Goal: Information Seeking & Learning: Find specific fact

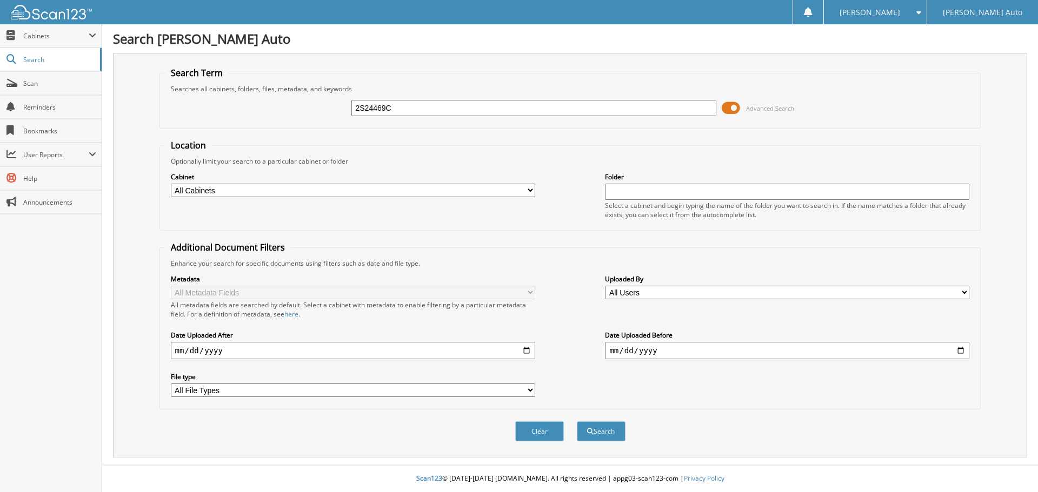
type input "2S24469C"
click at [577, 422] on button "Search" at bounding box center [601, 432] width 49 height 20
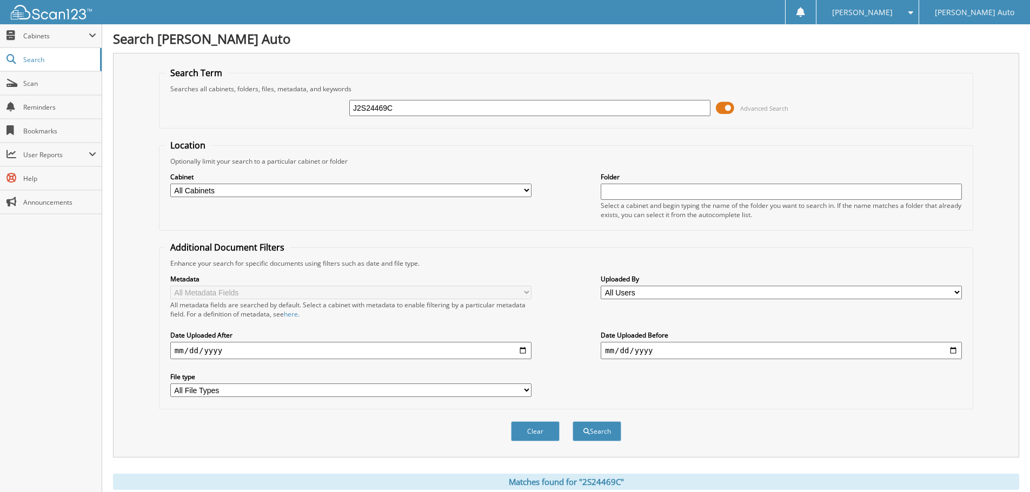
drag, startPoint x: 416, startPoint y: 103, endPoint x: 267, endPoint y: 96, distance: 149.4
click at [267, 96] on div "J2S24469C Advanced Search" at bounding box center [566, 108] width 802 height 29
type input "2"
type input "2S25612"
click at [572, 422] on button "Search" at bounding box center [596, 432] width 49 height 20
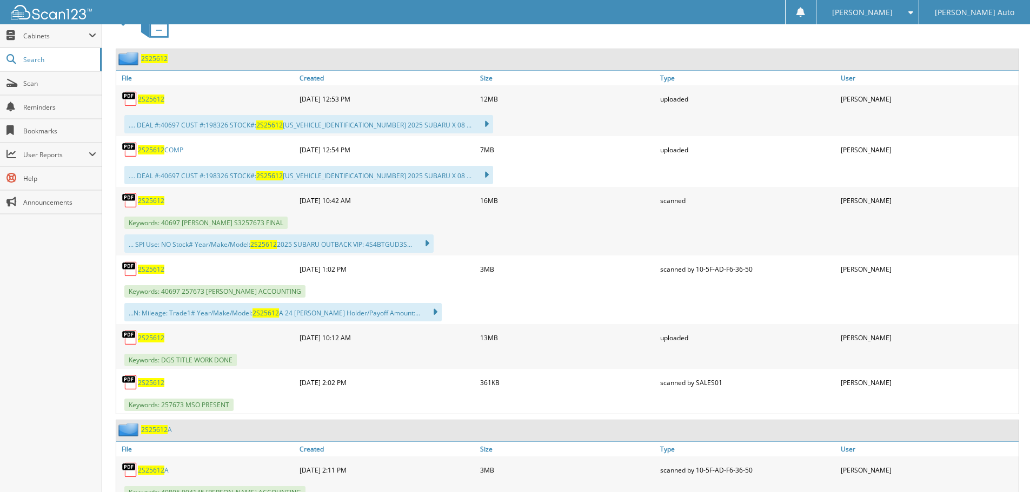
scroll to position [541, 0]
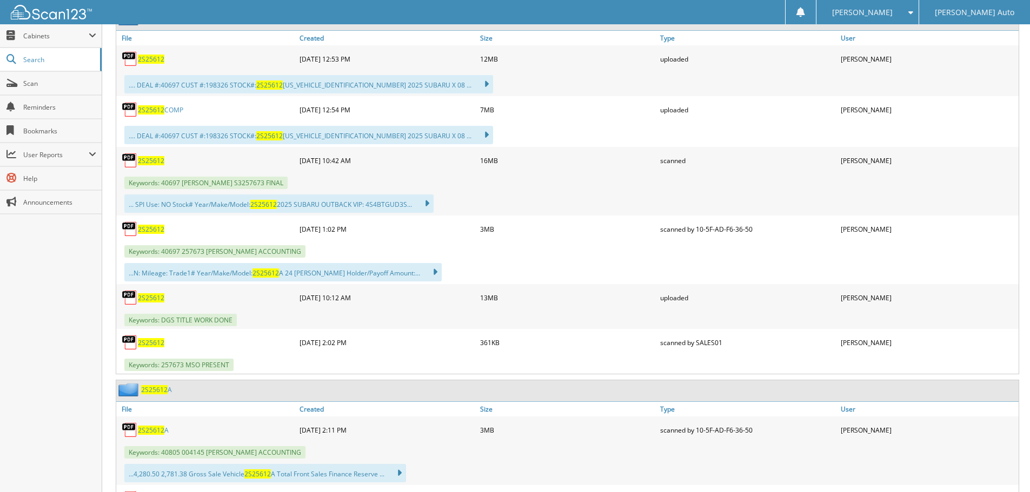
click at [150, 231] on span "2S25612" at bounding box center [151, 229] width 26 height 9
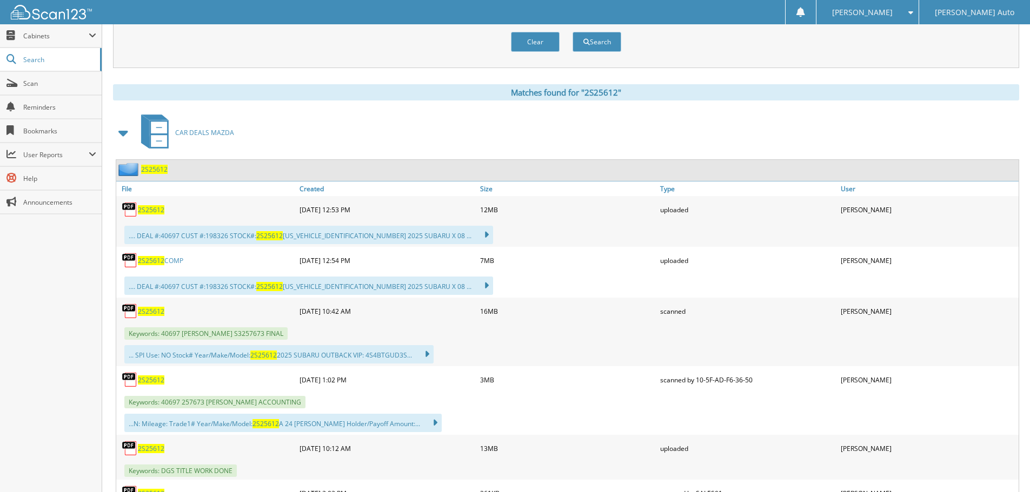
scroll to position [0, 0]
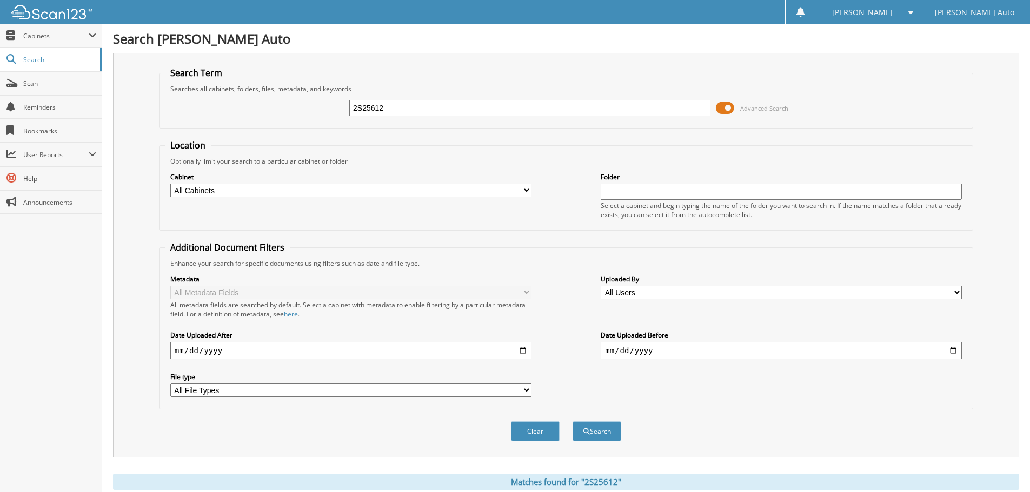
drag, startPoint x: 395, startPoint y: 108, endPoint x: 298, endPoint y: 122, distance: 97.3
click at [295, 125] on fieldset "Search Term Searches all cabinets, folders, files, metadata, and keywords 2S256…" at bounding box center [566, 98] width 814 height 62
type input "2s25642"
click at [572, 422] on button "Search" at bounding box center [596, 432] width 49 height 20
drag, startPoint x: 407, startPoint y: 99, endPoint x: 263, endPoint y: 126, distance: 146.3
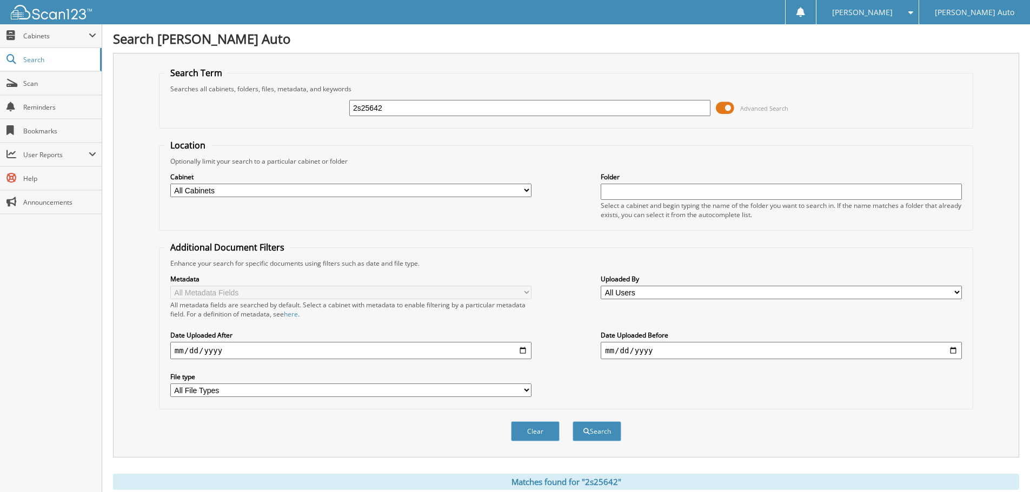
click at [263, 126] on fieldset "Search Term Searches all cabinets, folders, files, metadata, and keywords 2s256…" at bounding box center [566, 98] width 814 height 62
drag, startPoint x: 389, startPoint y: 105, endPoint x: 287, endPoint y: 131, distance: 105.8
click at [287, 131] on form "Search Term Searches all cabinets, folders, files, metadata, and keywords 2s256…" at bounding box center [566, 260] width 814 height 387
type input "2M25100"
click at [572, 422] on button "Search" at bounding box center [596, 432] width 49 height 20
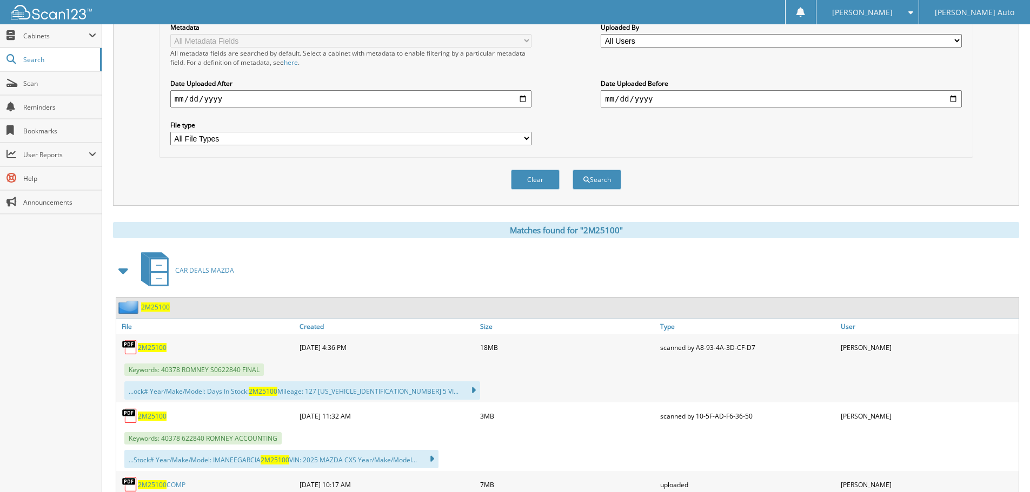
scroll to position [487, 0]
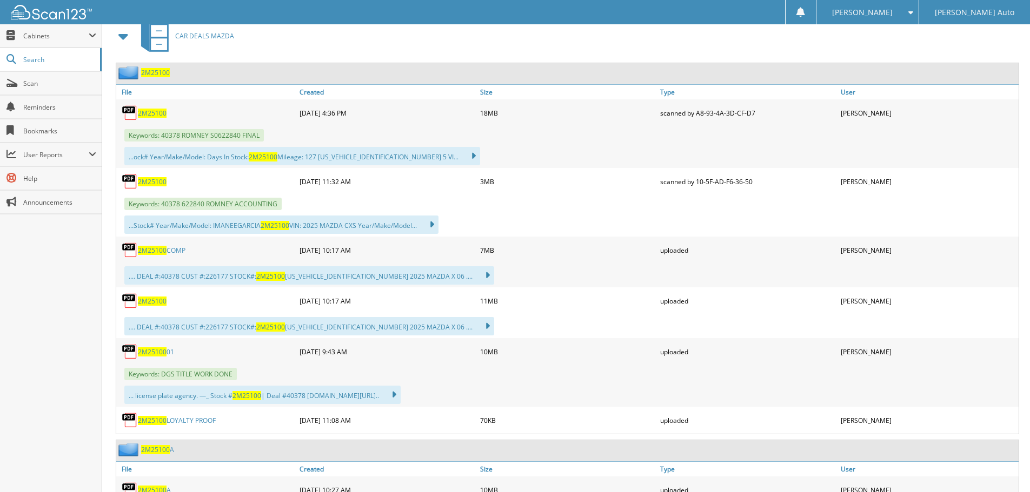
click at [156, 181] on span "2M25100" at bounding box center [152, 181] width 29 height 9
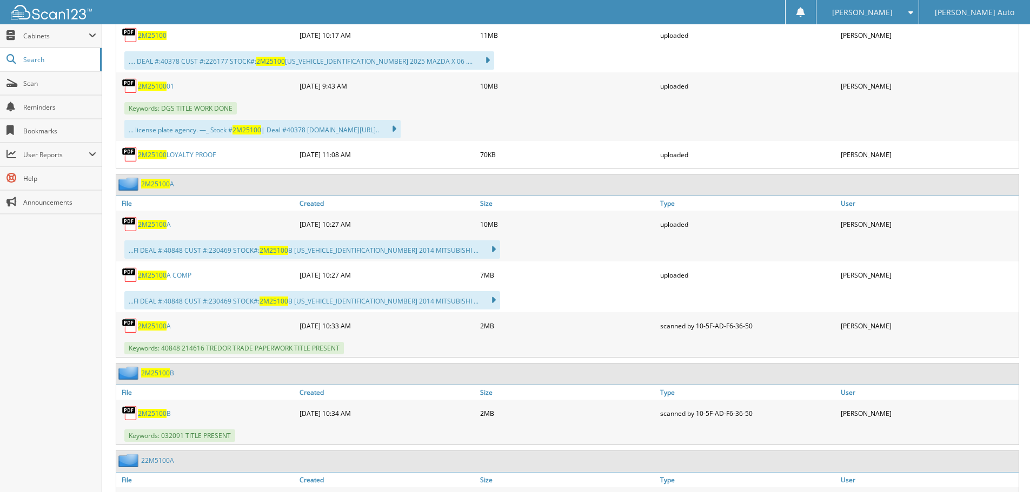
scroll to position [757, 0]
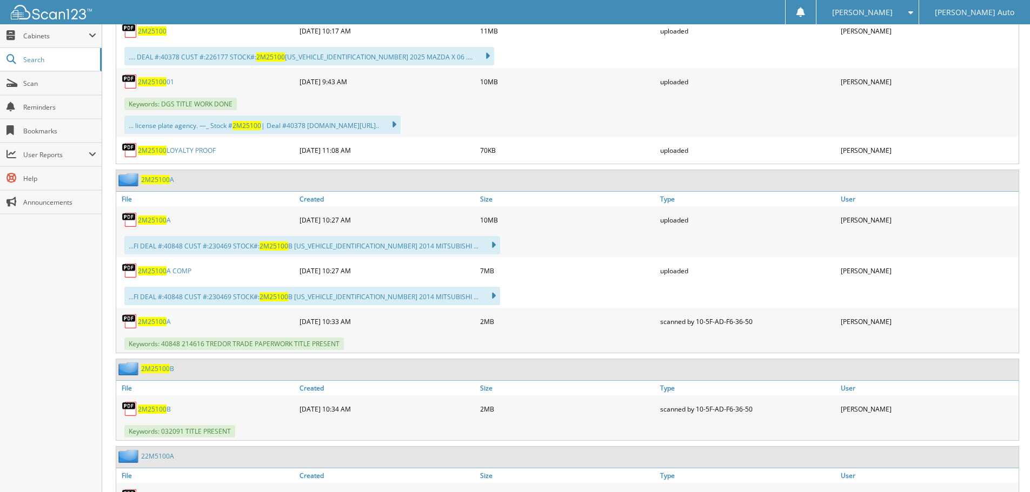
click at [159, 322] on span "2M25100" at bounding box center [152, 321] width 29 height 9
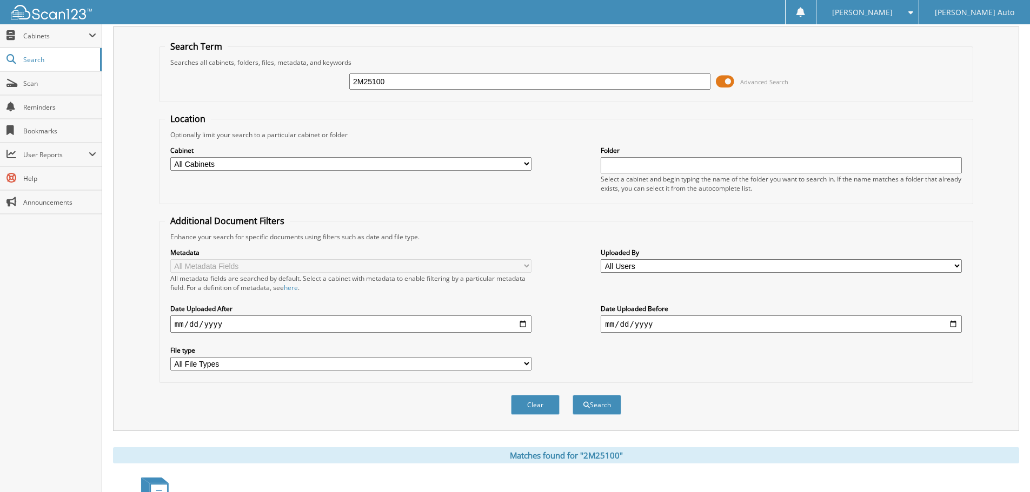
scroll to position [0, 0]
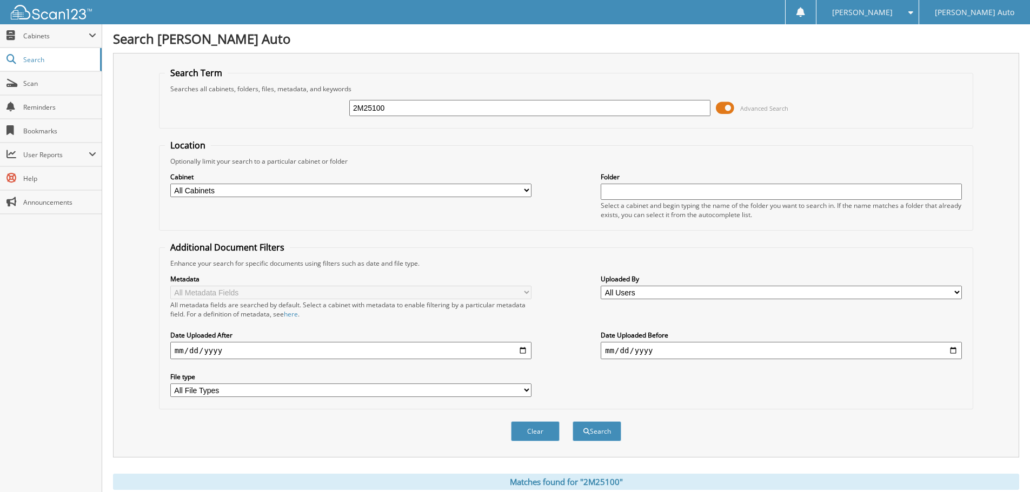
click at [437, 109] on input "2M25100" at bounding box center [529, 108] width 361 height 16
type input "2M25100A"
click at [572, 422] on button "Search" at bounding box center [596, 432] width 49 height 20
click at [412, 119] on div "2M25100A Advanced Search" at bounding box center [566, 108] width 802 height 29
click at [408, 109] on input "2M25100A" at bounding box center [529, 108] width 361 height 16
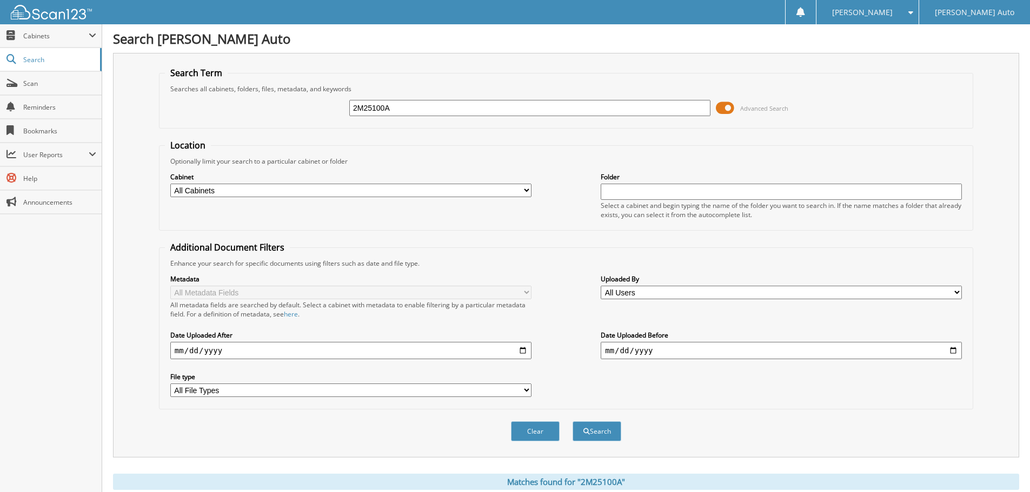
click at [408, 109] on input "2M25100A" at bounding box center [529, 108] width 361 height 16
type input "2S25868A"
click at [572, 422] on button "Search" at bounding box center [596, 432] width 49 height 20
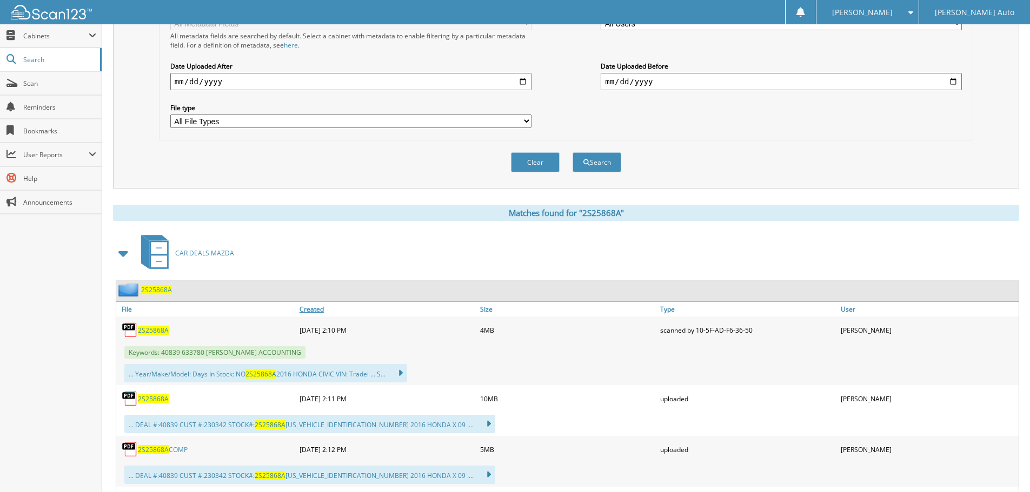
scroll to position [432, 0]
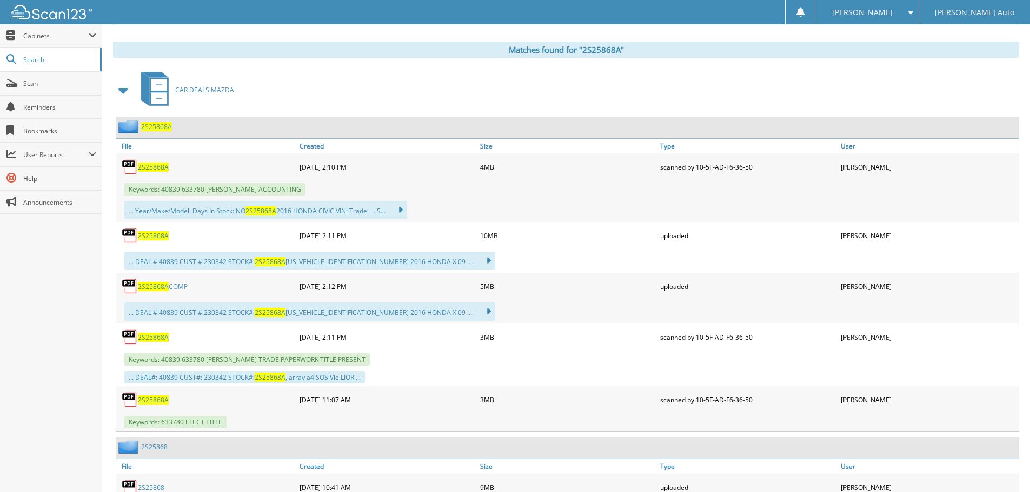
click at [160, 170] on span "2S25868A" at bounding box center [153, 167] width 31 height 9
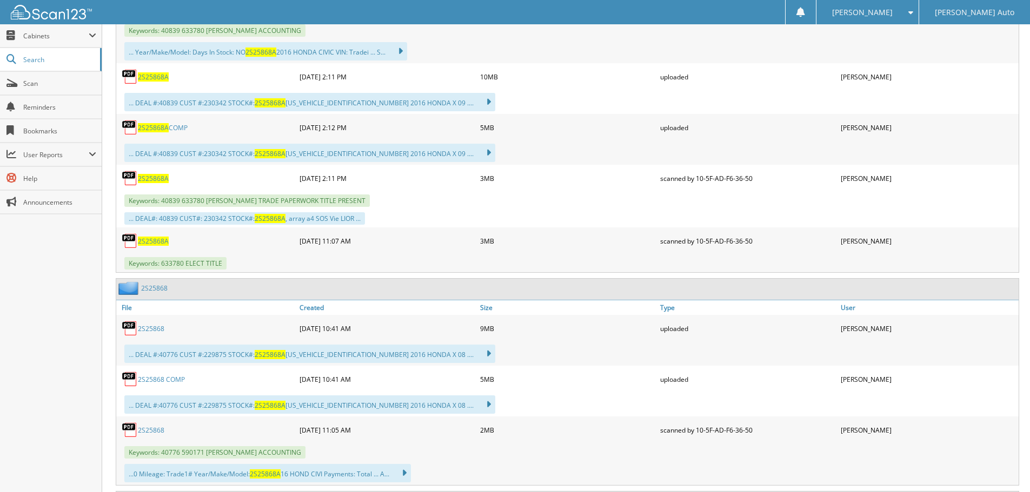
scroll to position [595, 0]
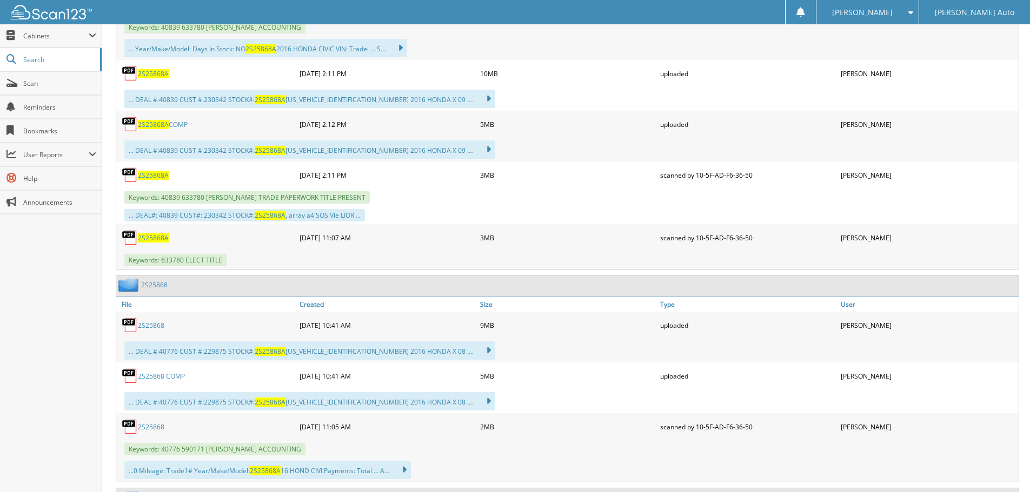
click at [157, 240] on span "2S25868A" at bounding box center [153, 238] width 31 height 9
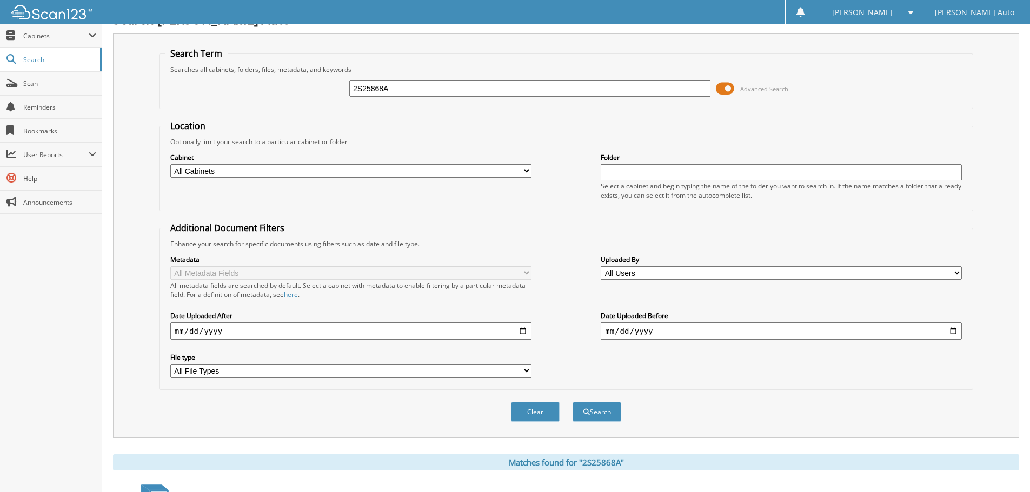
scroll to position [0, 0]
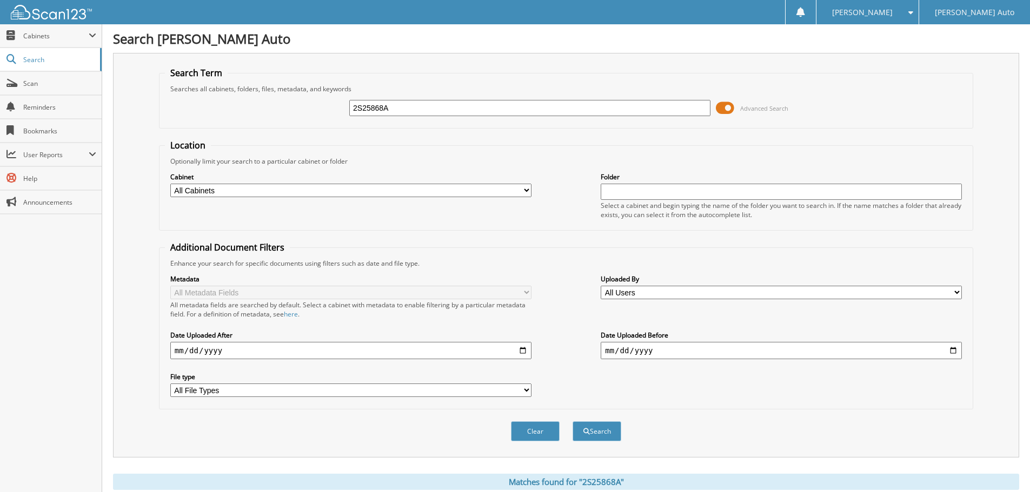
click at [417, 100] on div "2S25868A Advanced Search" at bounding box center [566, 108] width 802 height 29
click at [415, 110] on input "2S25868A" at bounding box center [529, 108] width 361 height 16
type input "556313"
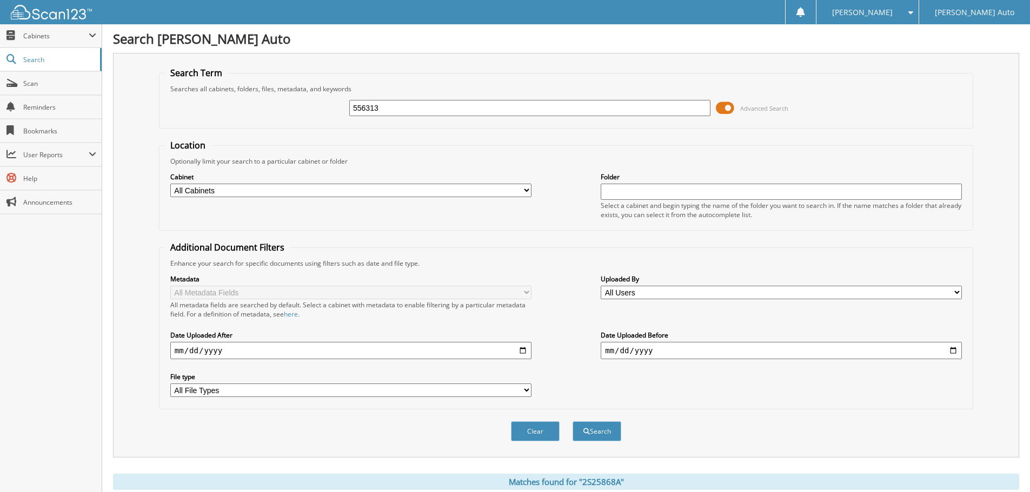
click at [572, 422] on button "Search" at bounding box center [596, 432] width 49 height 20
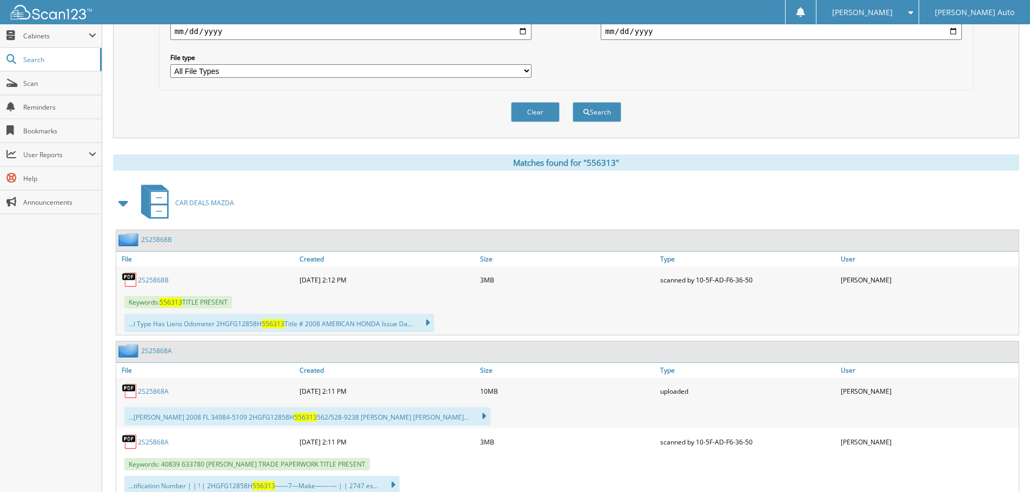
scroll to position [324, 0]
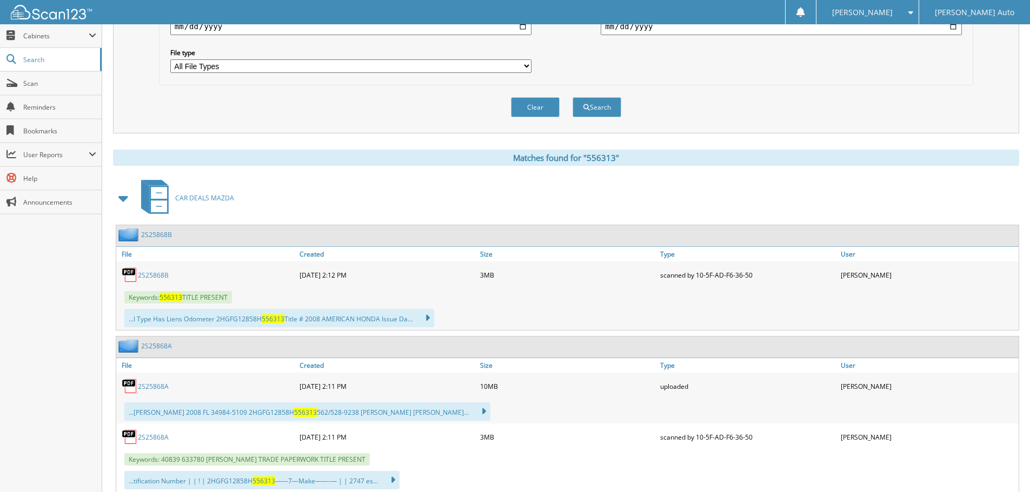
click at [160, 277] on link "2S25868B" at bounding box center [153, 275] width 31 height 9
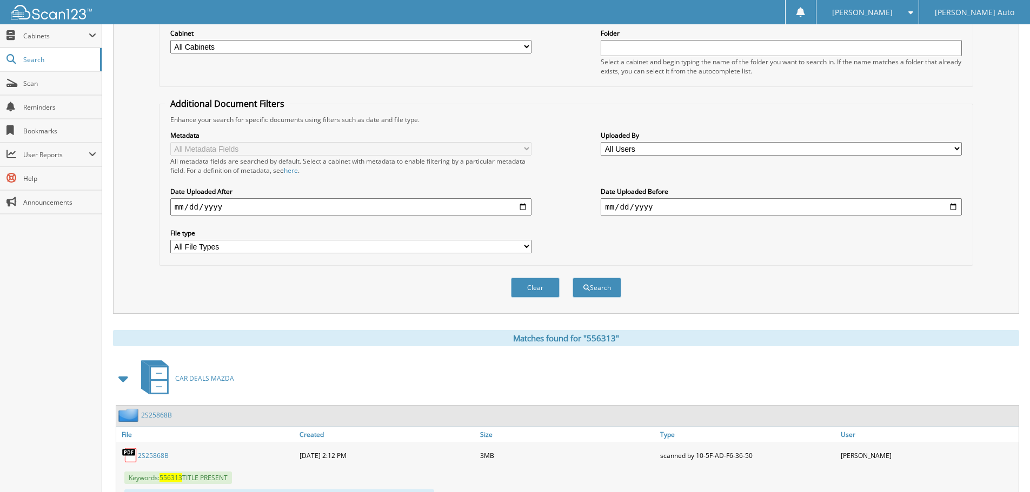
scroll to position [0, 0]
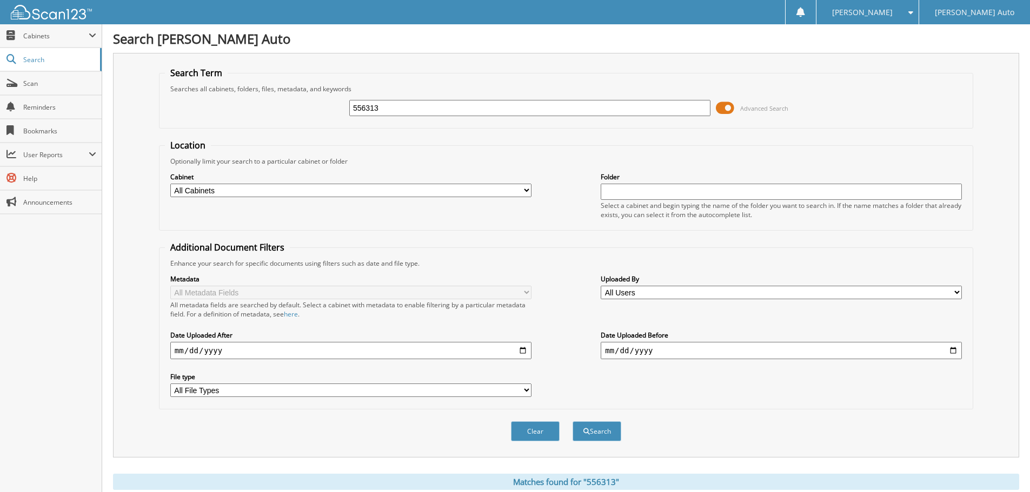
drag, startPoint x: 391, startPoint y: 110, endPoint x: 272, endPoint y: 111, distance: 119.5
click at [272, 111] on div "556313 Advanced Search" at bounding box center [566, 108] width 802 height 29
type input "2M25100A"
click at [572, 422] on button "Search" at bounding box center [596, 432] width 49 height 20
click at [337, 120] on div "2M25100A Advanced Search" at bounding box center [566, 108] width 802 height 29
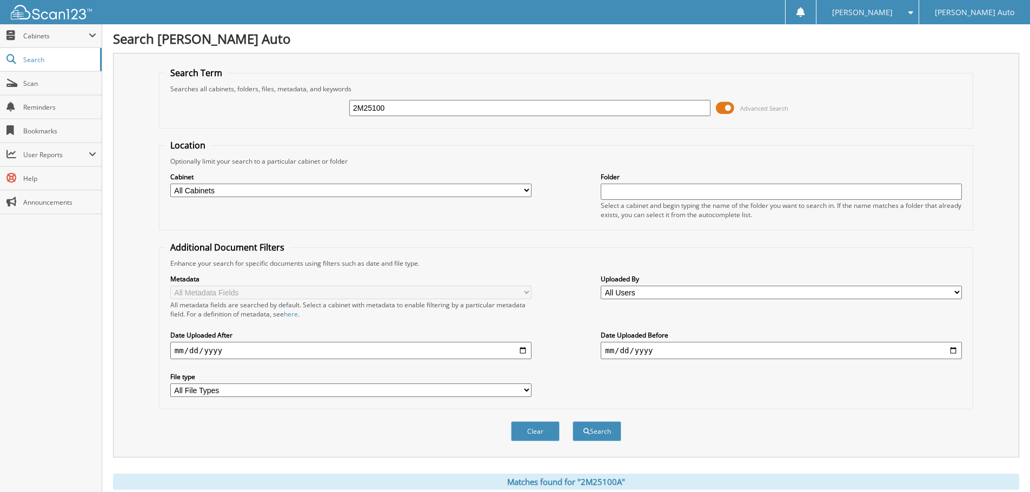
type input "2M25100"
click at [572, 422] on button "Search" at bounding box center [596, 432] width 49 height 20
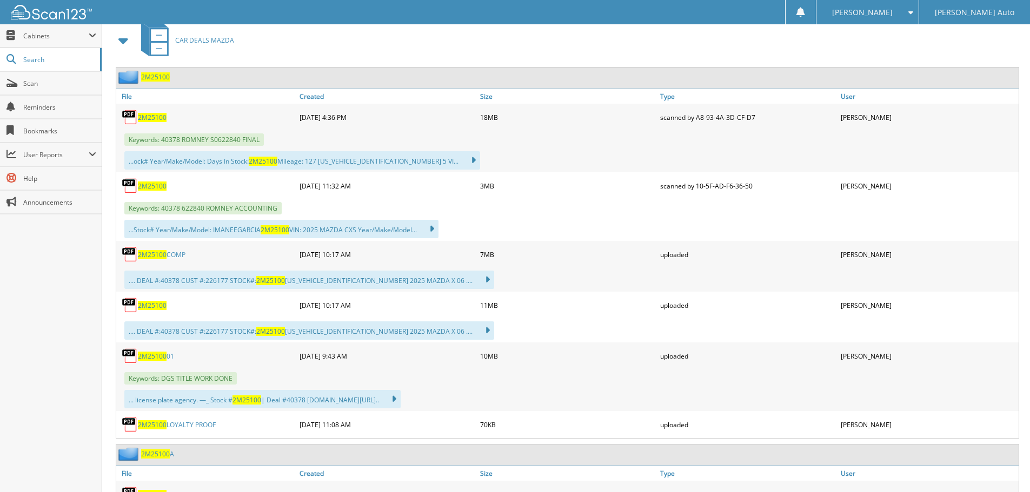
scroll to position [487, 0]
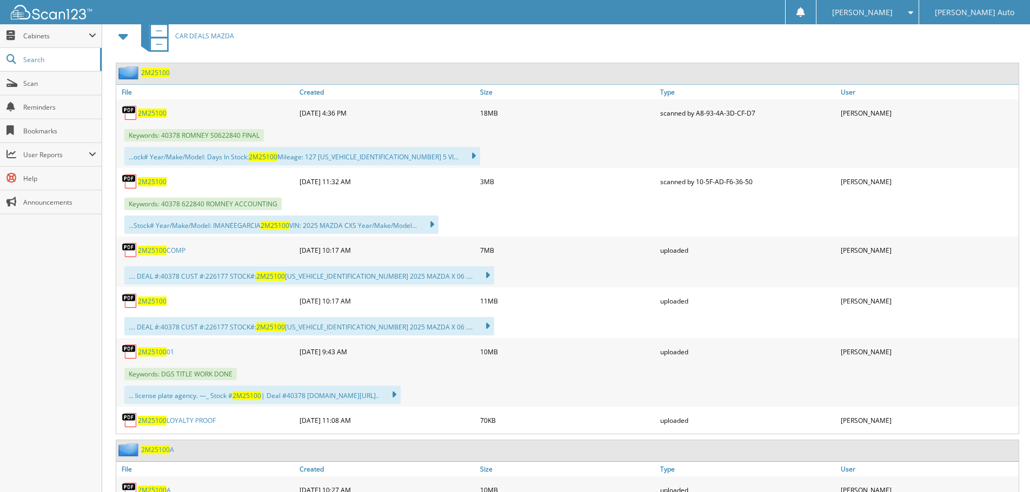
click at [150, 179] on span "2M25100" at bounding box center [152, 181] width 29 height 9
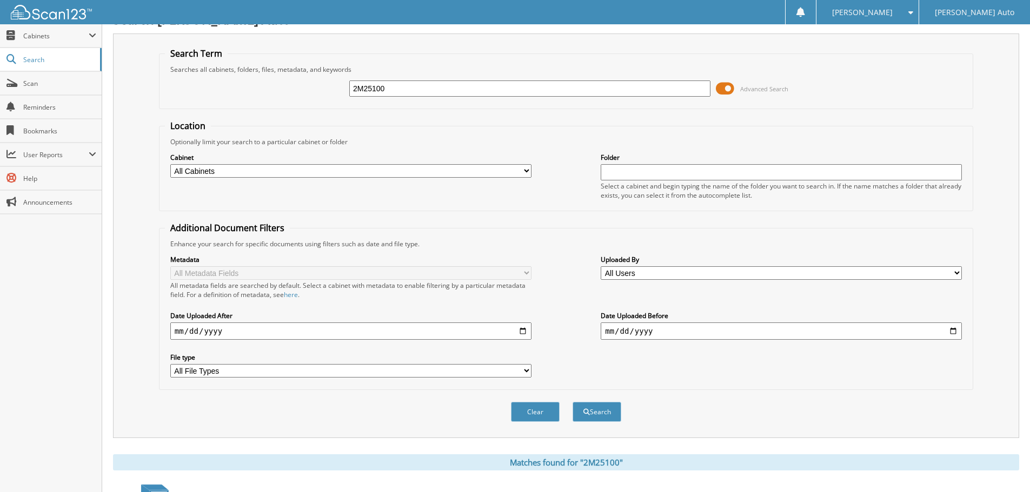
scroll to position [0, 0]
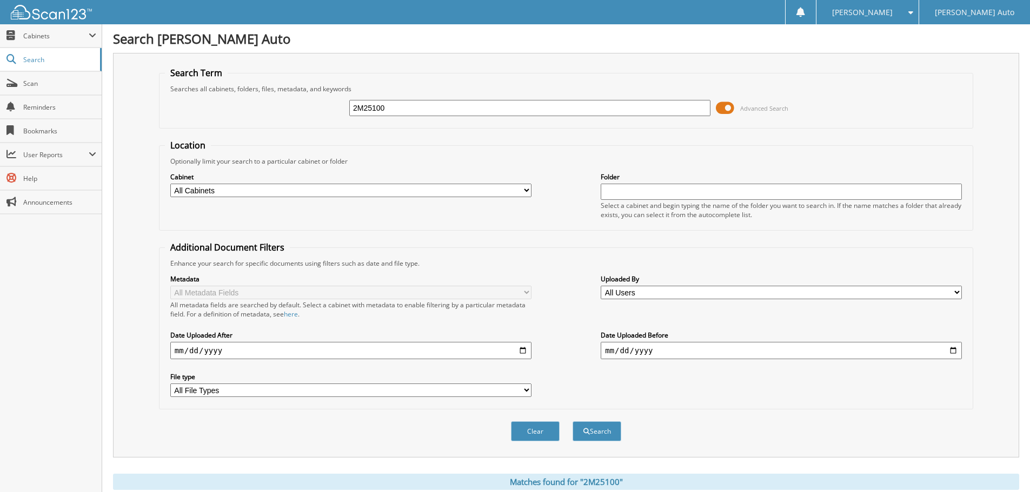
drag, startPoint x: 391, startPoint y: 115, endPoint x: 338, endPoint y: 122, distance: 53.5
click at [338, 122] on div "2M25100 Advanced Search" at bounding box center [566, 108] width 802 height 29
type input "2"
type input "214616"
click at [572, 422] on button "Search" at bounding box center [596, 432] width 49 height 20
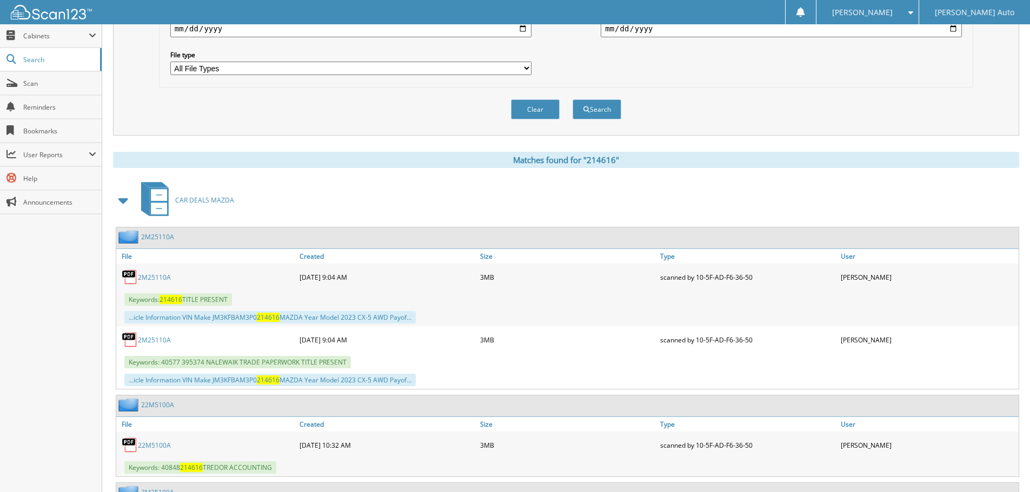
scroll to position [378, 0]
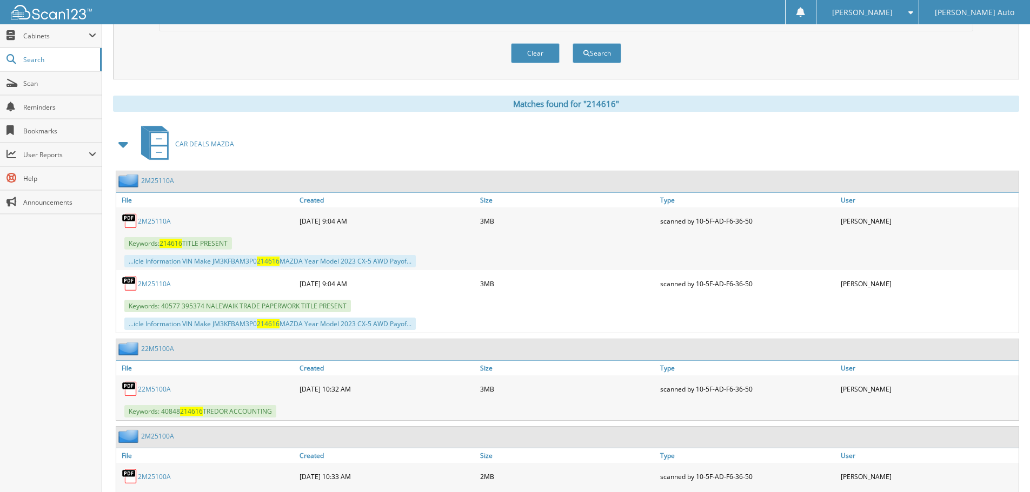
click at [156, 218] on link "2M25110A" at bounding box center [154, 221] width 33 height 9
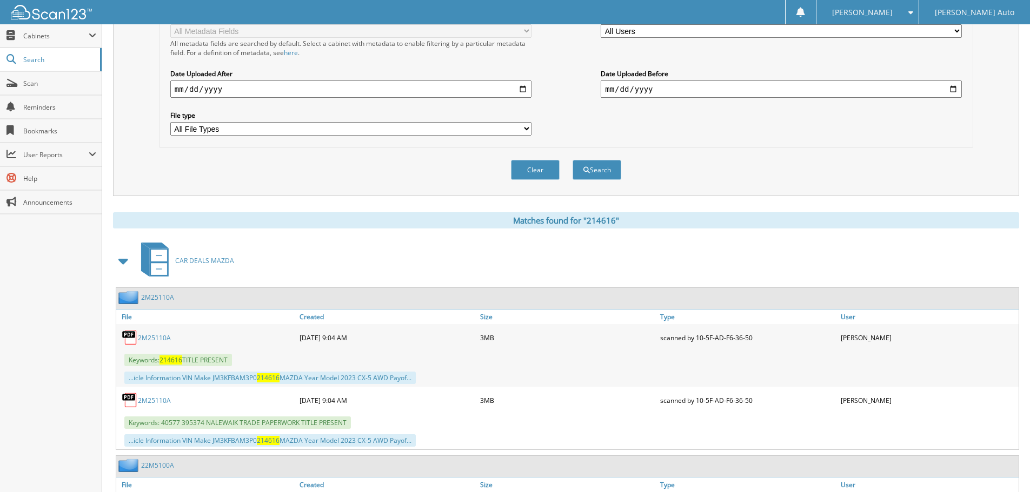
scroll to position [0, 0]
